Goal: Information Seeking & Learning: Learn about a topic

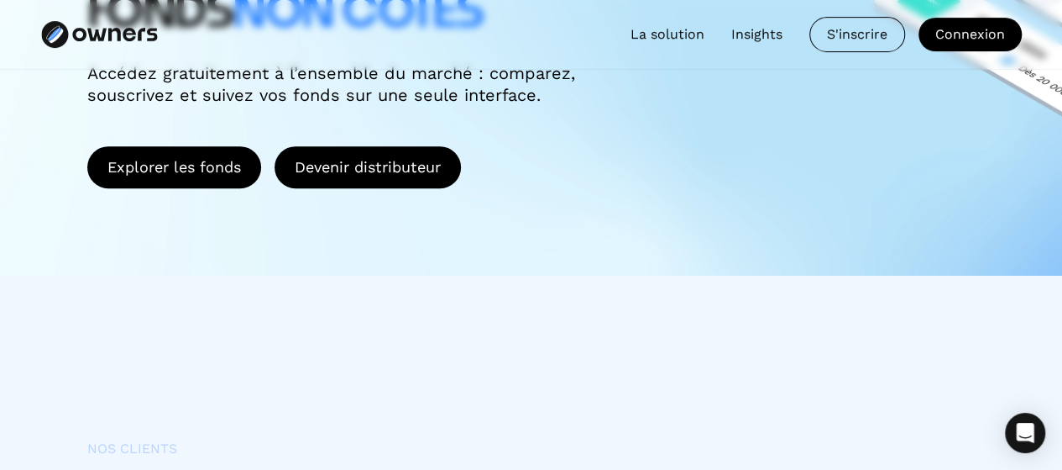
scroll to position [420, 0]
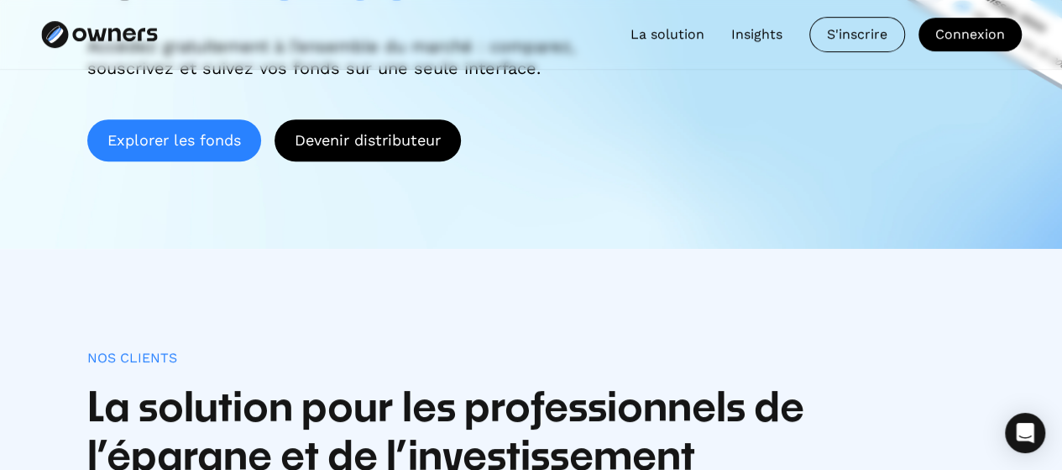
click at [214, 142] on link "Explorer les fonds" at bounding box center [174, 140] width 174 height 42
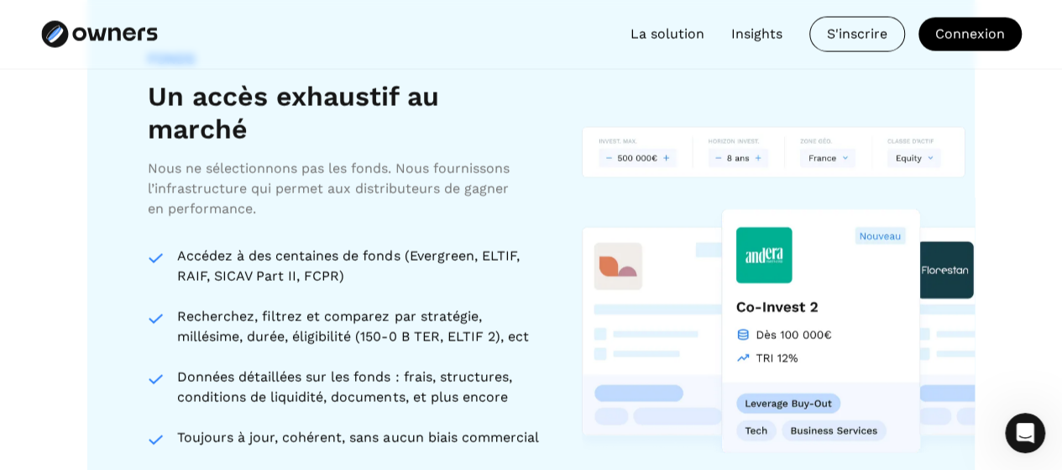
scroll to position [1680, 0]
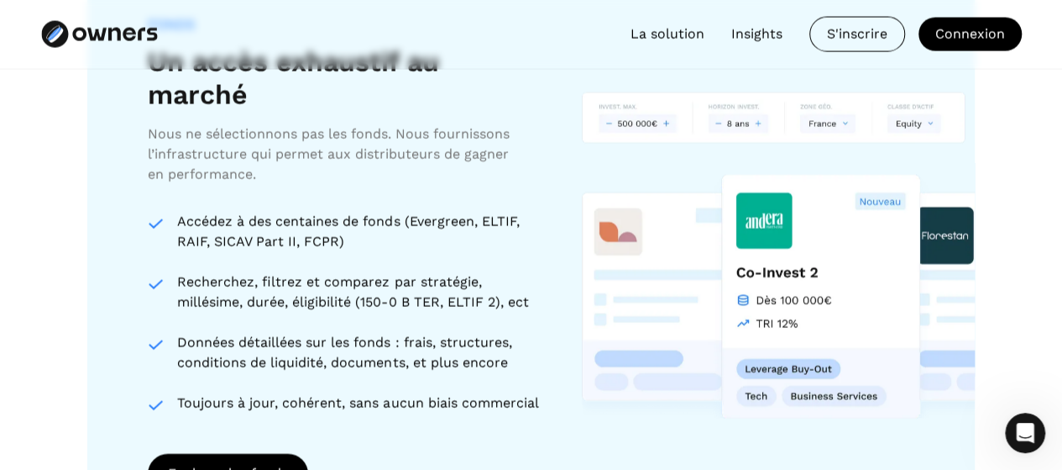
click at [528, 278] on div "Recherchez, filtrez et comparez par stratégie, millésime, durée, éligibilité (1…" at bounding box center [359, 292] width 364 height 40
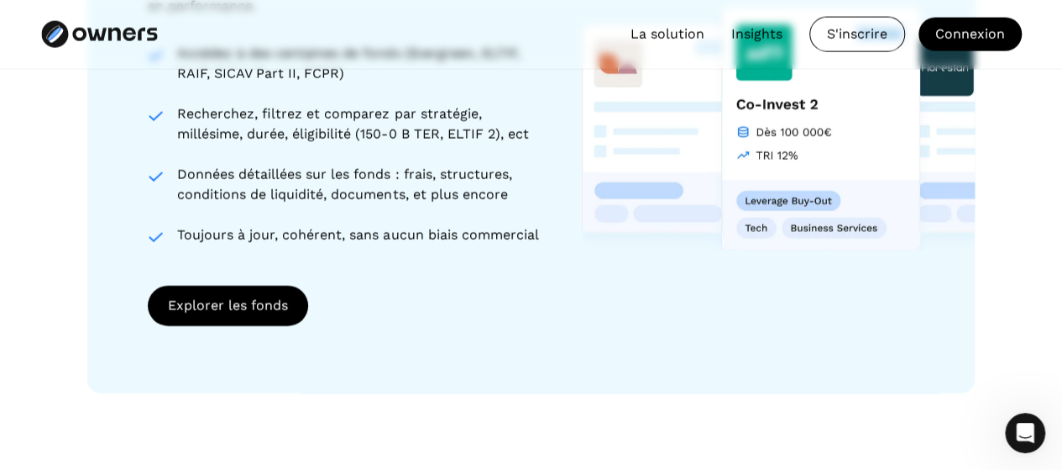
scroll to position [1764, 0]
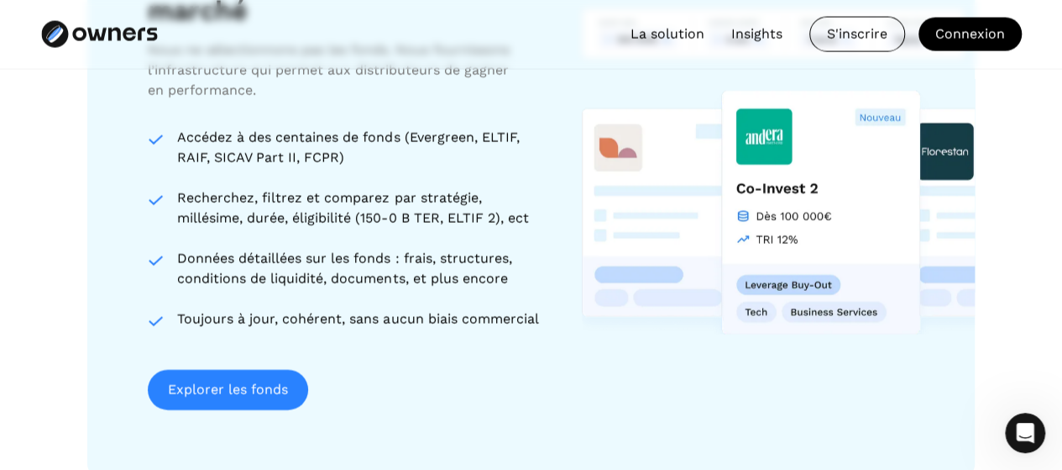
click at [260, 372] on link "Explorer les fonds" at bounding box center [228, 390] width 160 height 40
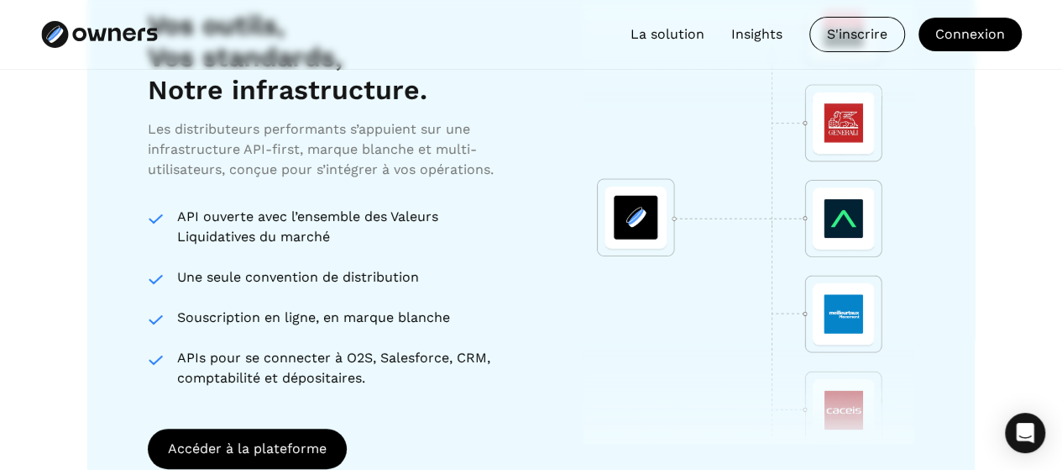
scroll to position [2976, 0]
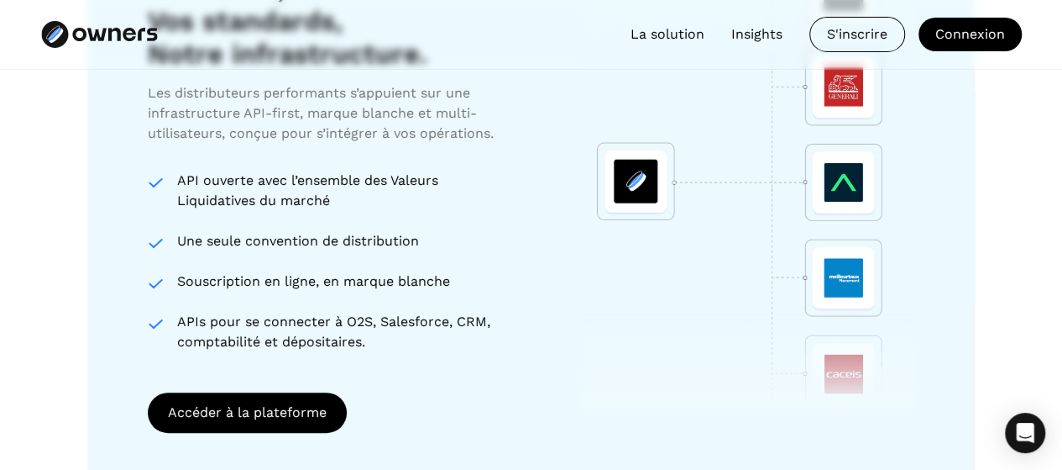
click at [843, 245] on img at bounding box center [734, 188] width 364 height 438
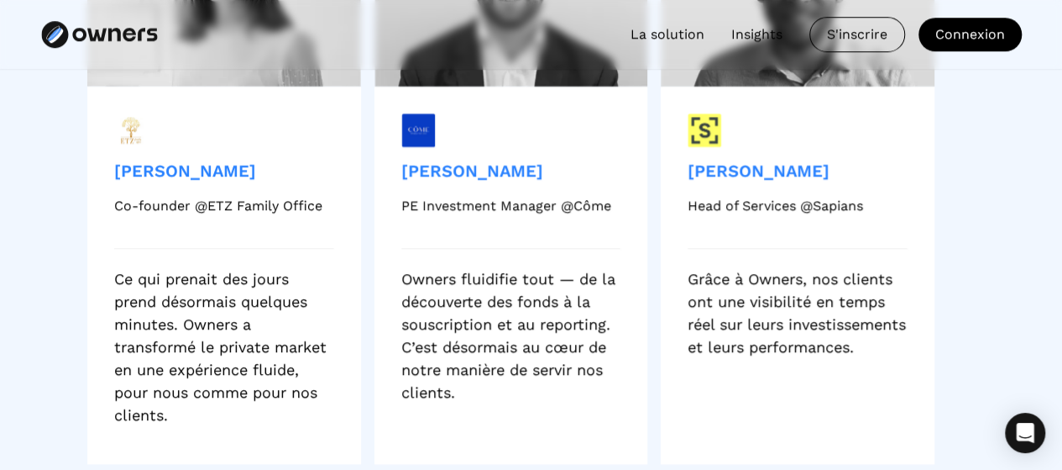
scroll to position [3947, 0]
